Goal: Task Accomplishment & Management: Manage account settings

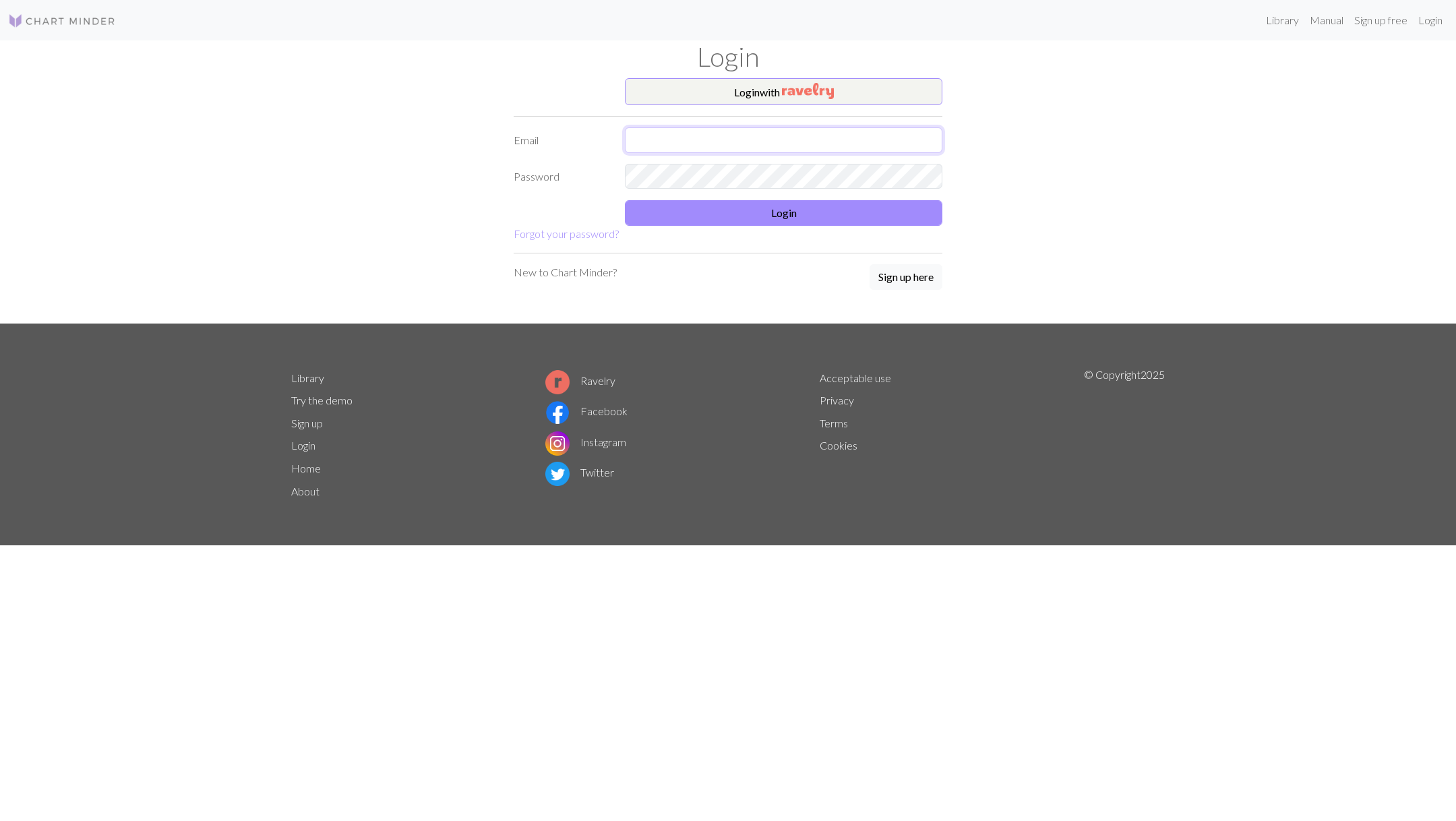
click at [775, 133] on input "text" at bounding box center [783, 141] width 317 height 26
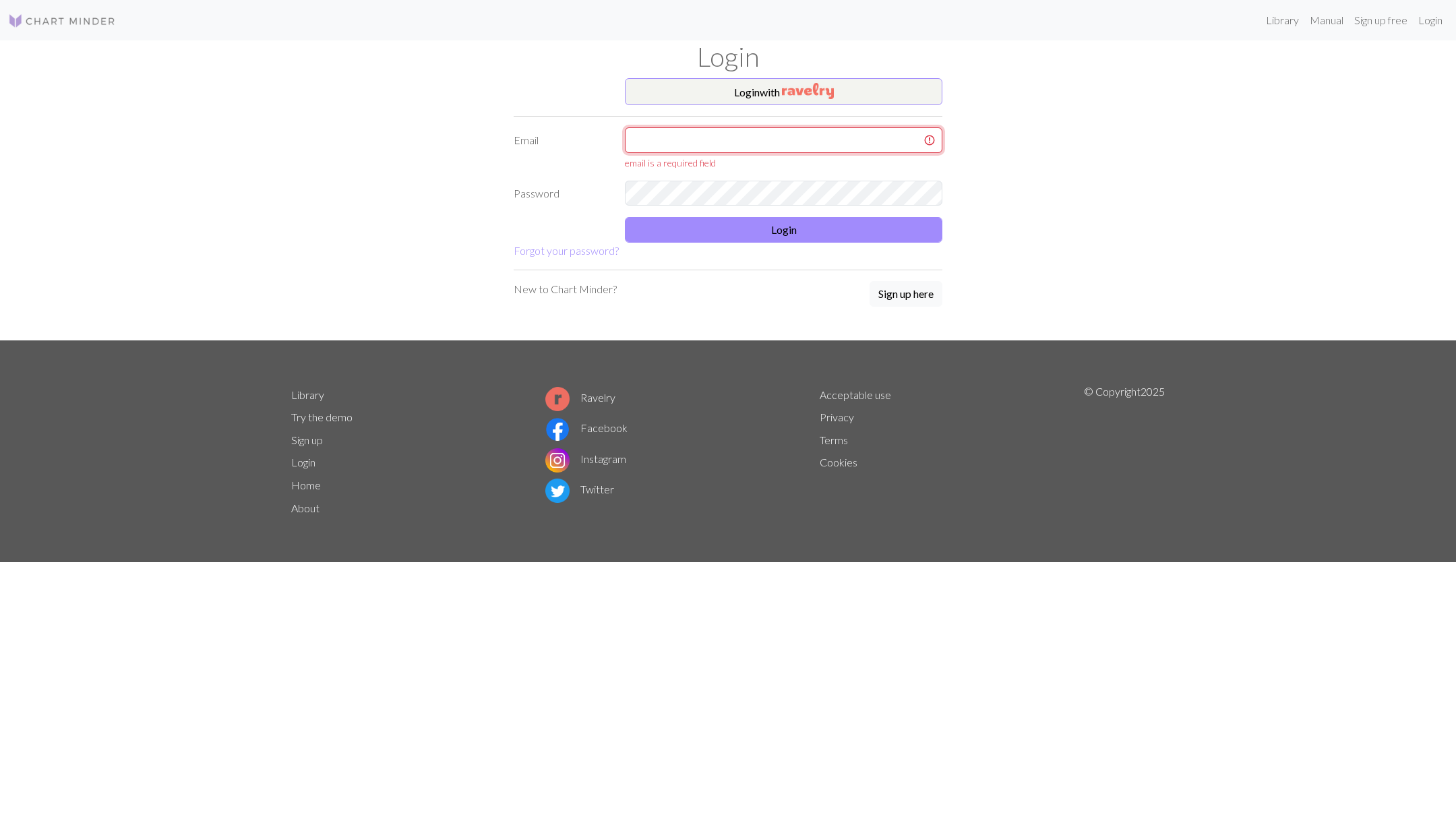
type input "[EMAIL_ADDRESS][DOMAIN_NAME]"
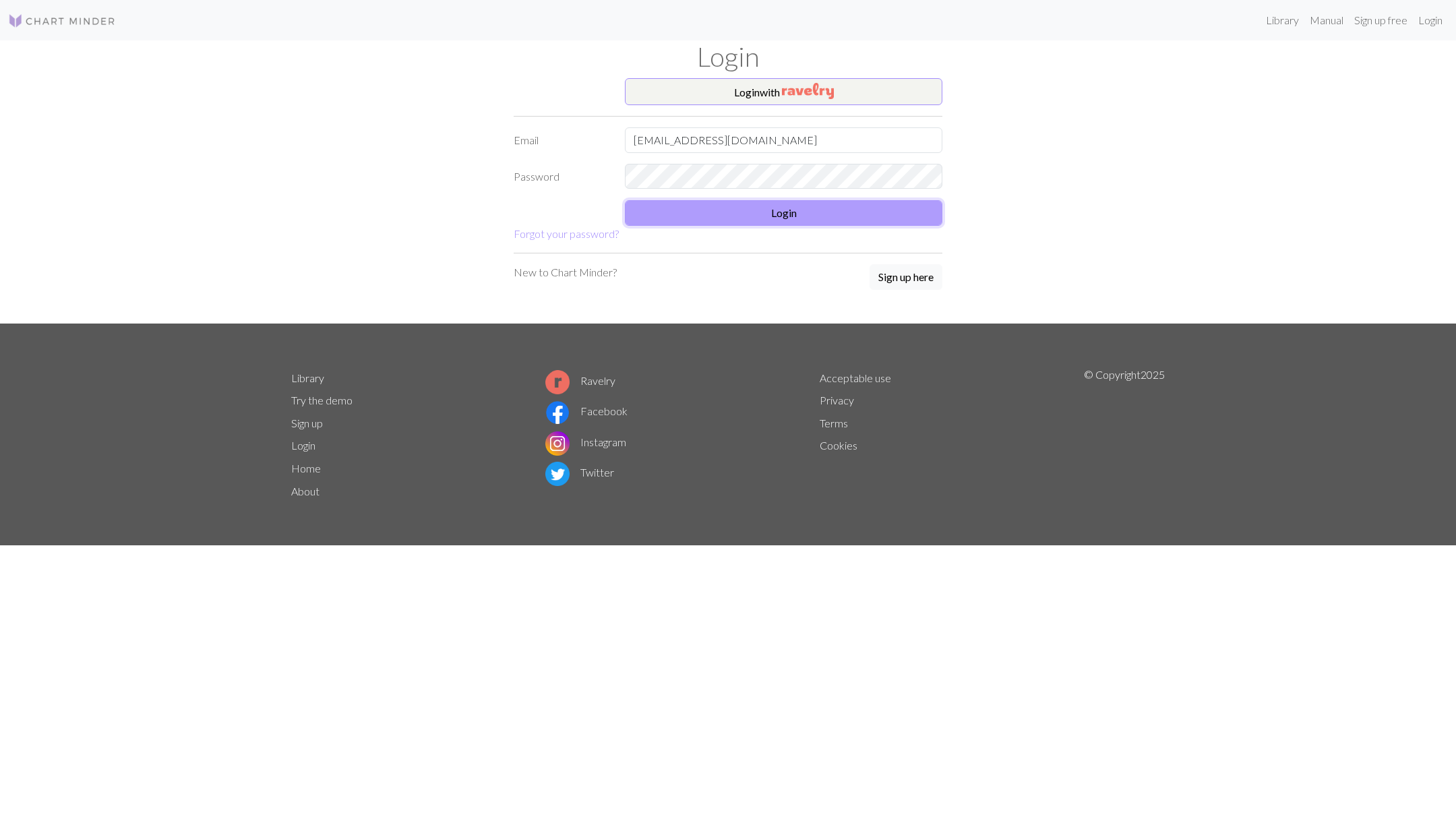
click at [741, 220] on button "Login" at bounding box center [783, 213] width 317 height 26
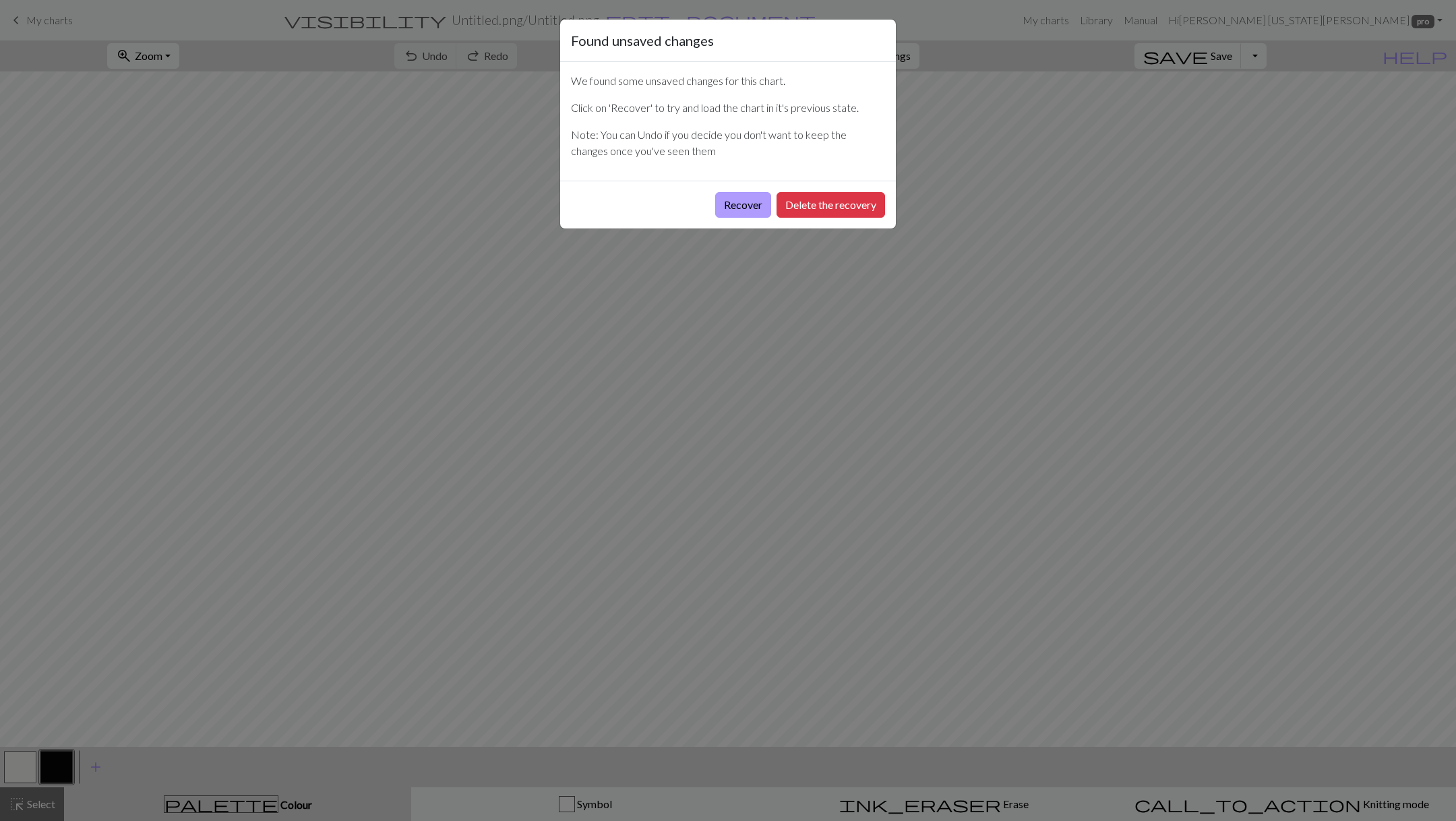
click at [738, 207] on button "Recover" at bounding box center [743, 205] width 56 height 26
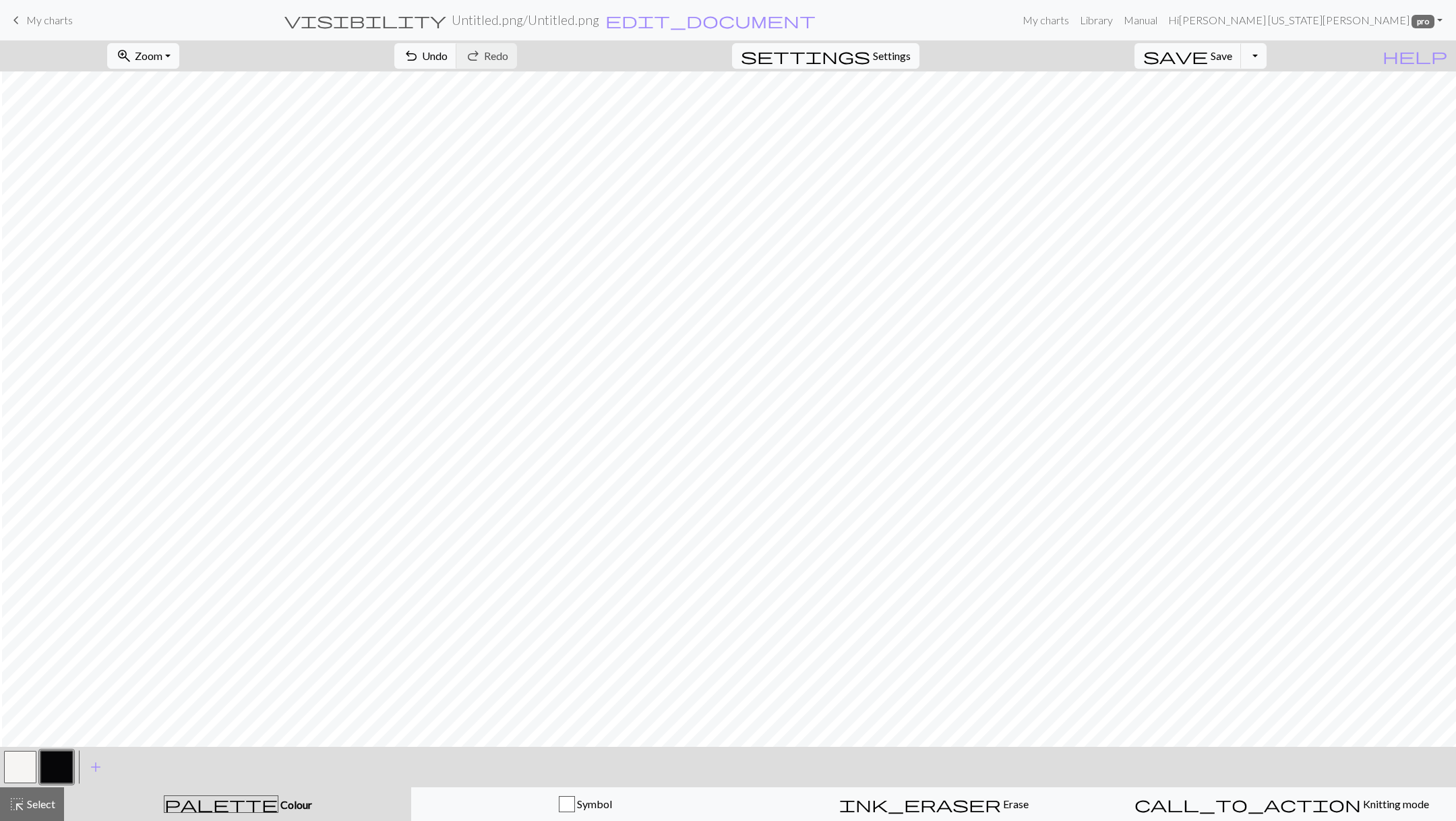
scroll to position [0, 621]
